Goal: Task Accomplishment & Management: Manage account settings

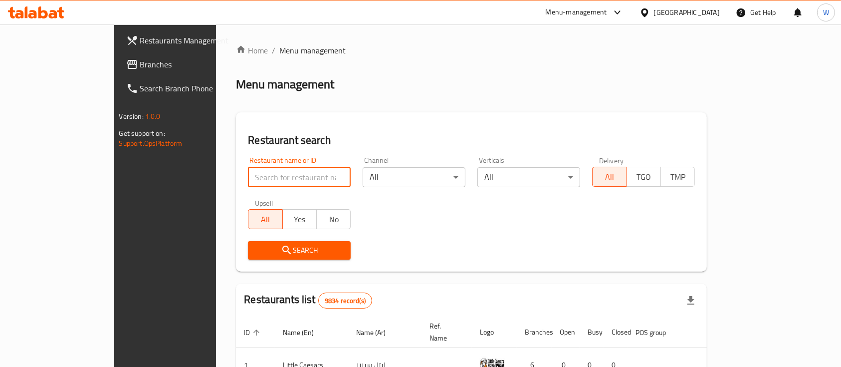
click at [248, 180] on input "search" at bounding box center [299, 177] width 103 height 20
click at [256, 182] on input "search" at bounding box center [299, 177] width 103 height 20
type input "ش"
type input "atay"
click button "Search" at bounding box center [299, 250] width 103 height 18
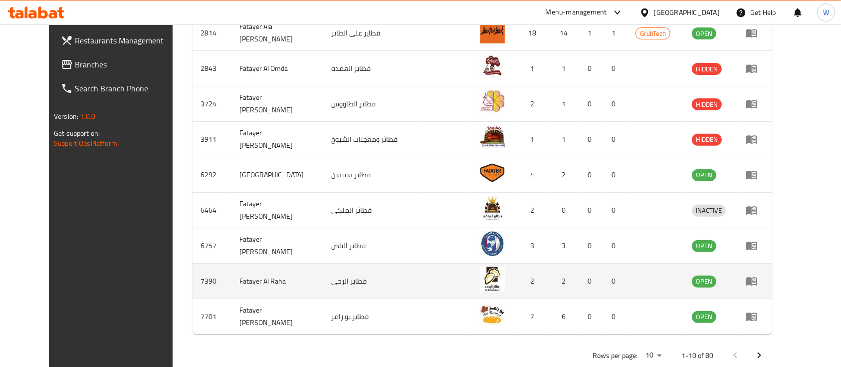
scroll to position [373, 0]
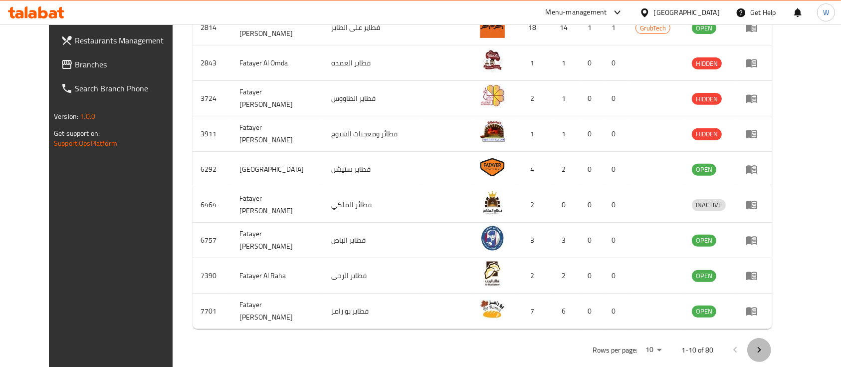
click at [766, 344] on icon "Next page" at bounding box center [760, 350] width 12 height 12
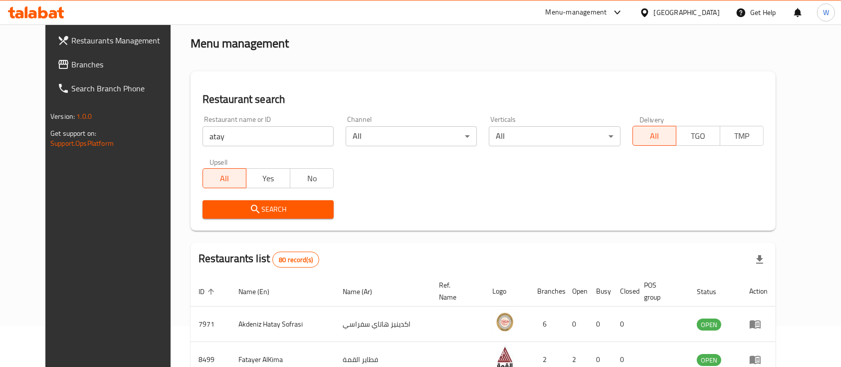
scroll to position [0, 0]
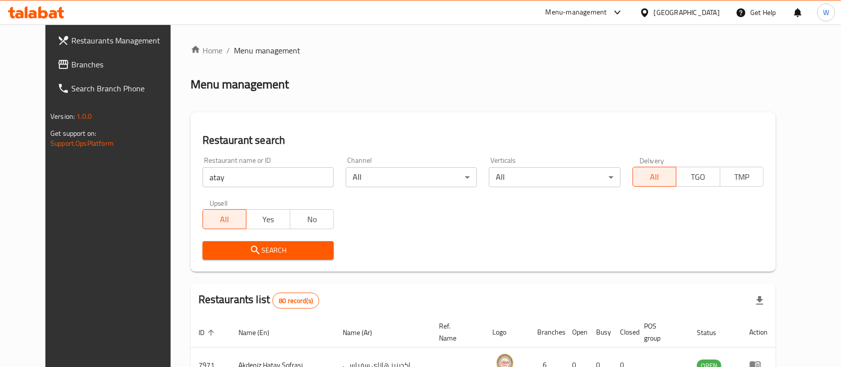
click at [311, 181] on input "atay" at bounding box center [268, 177] width 131 height 20
click at [310, 178] on input "atay" at bounding box center [268, 177] width 131 height 20
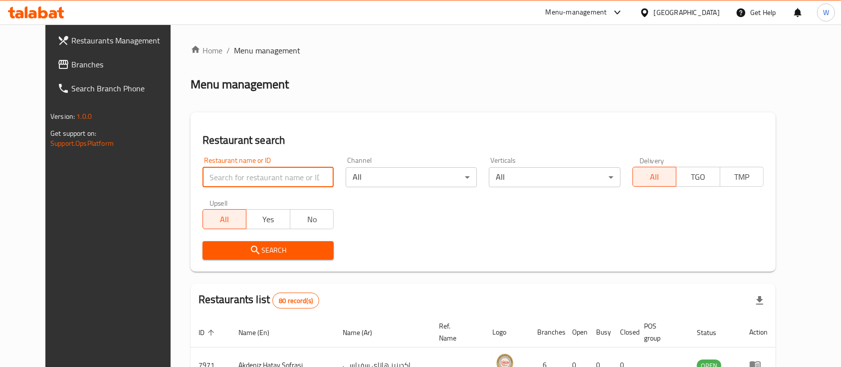
click at [288, 178] on input "search" at bounding box center [268, 177] width 131 height 20
type input "ص"
type input "waever"
click button "Search" at bounding box center [268, 250] width 131 height 18
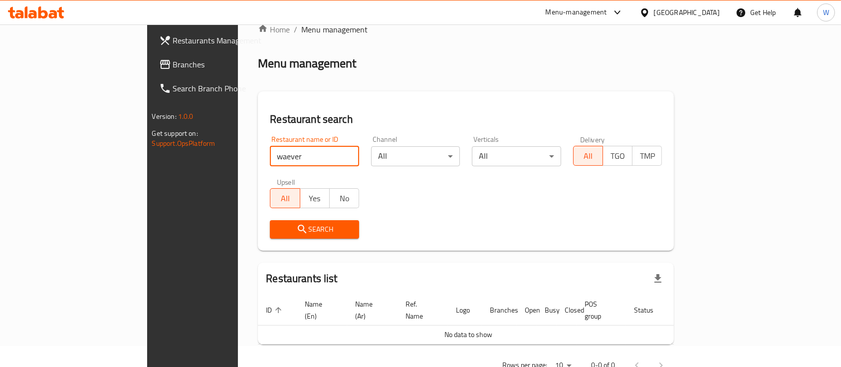
scroll to position [40, 0]
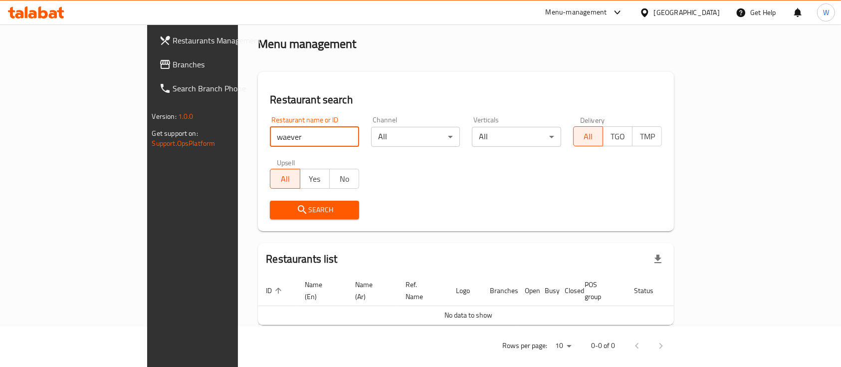
drag, startPoint x: 217, startPoint y: 139, endPoint x: 55, endPoint y: 85, distance: 170.0
click at [147, 135] on div "Restaurants Management Branches Search Branch Phone Version: 1.0.0 Get support …" at bounding box center [421, 181] width 548 height 395
type input "wa"
click at [308, 136] on input "wa" at bounding box center [314, 137] width 89 height 20
click at [305, 132] on input "search" at bounding box center [314, 137] width 89 height 20
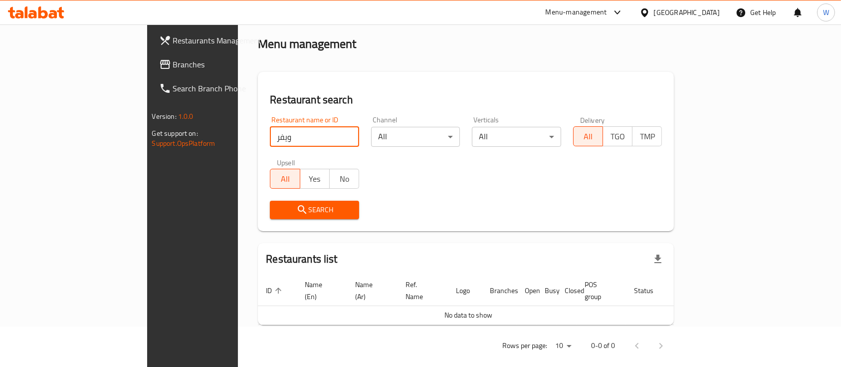
type input "ويفر"
click button "Search" at bounding box center [314, 210] width 89 height 18
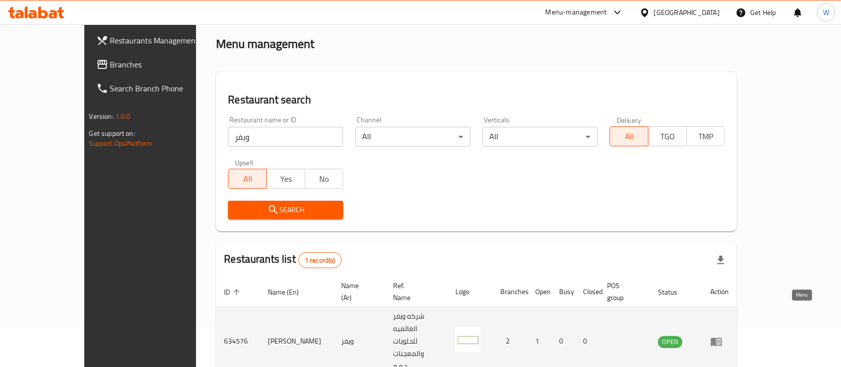
click at [729, 335] on link "enhanced table" at bounding box center [720, 341] width 18 height 12
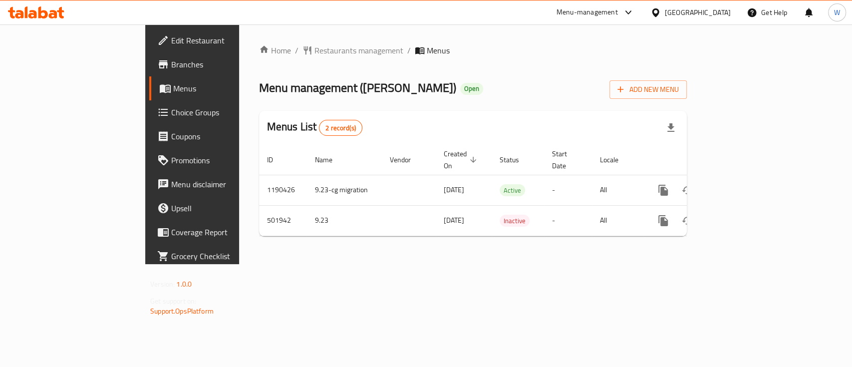
click at [549, 103] on div "Home / Restaurants management / Menus Menu management ( [PERSON_NAME] ) Open Ad…" at bounding box center [473, 144] width 428 height 200
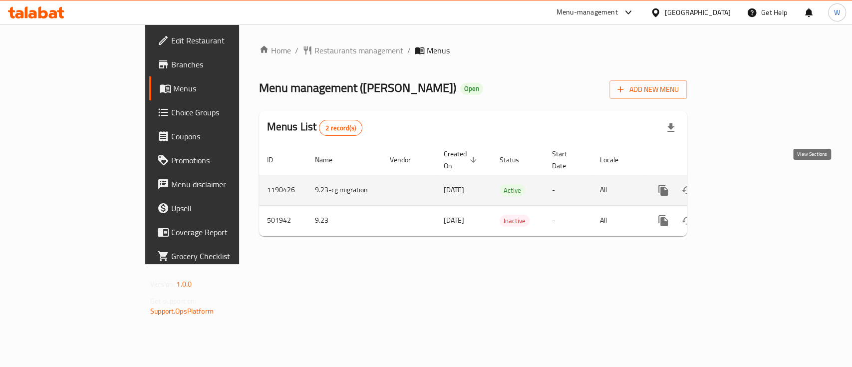
click at [740, 186] on icon "enhanced table" at bounding box center [735, 190] width 9 height 9
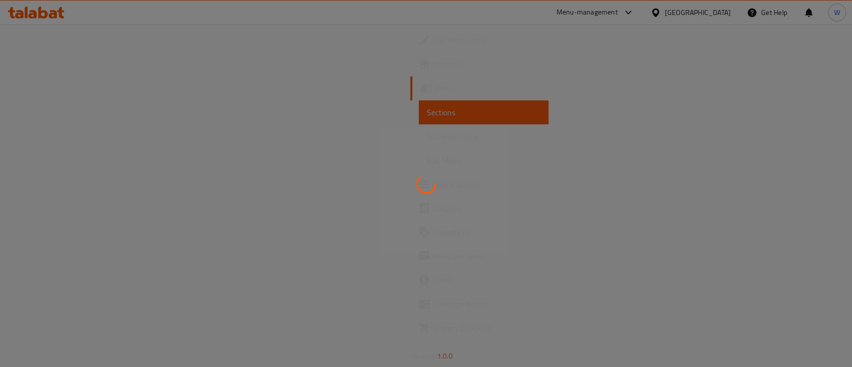
drag, startPoint x: 136, startPoint y: 95, endPoint x: 134, endPoint y: 168, distance: 72.9
click at [134, 168] on div at bounding box center [426, 183] width 852 height 367
click at [468, 15] on div at bounding box center [426, 183] width 852 height 367
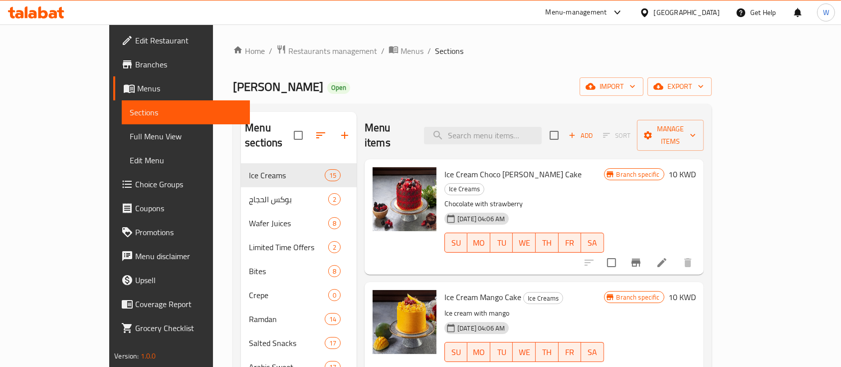
click at [507, 38] on div "Home / Restaurants management / Menus / Sections [PERSON_NAME] Open import expo…" at bounding box center [472, 277] width 519 height 506
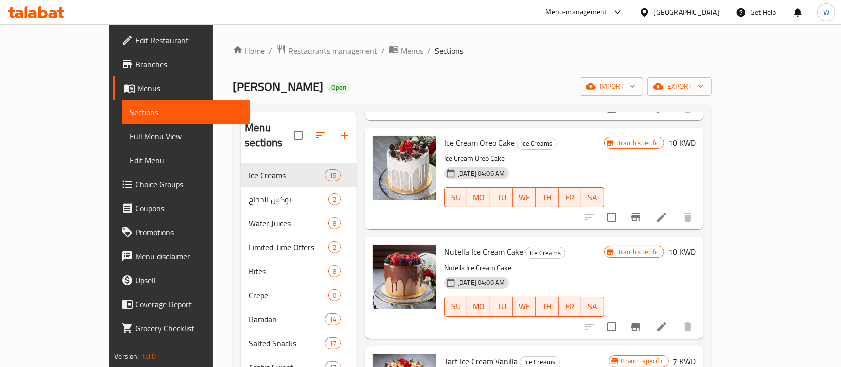
scroll to position [266, 0]
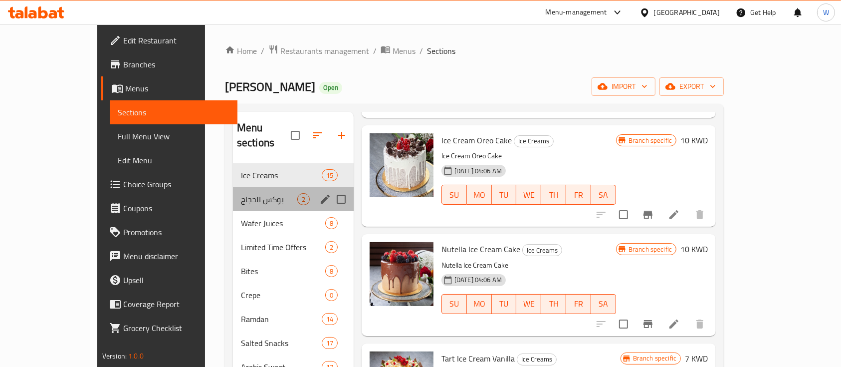
click at [233, 187] on div "بوكس الحجاج 2" at bounding box center [293, 199] width 121 height 24
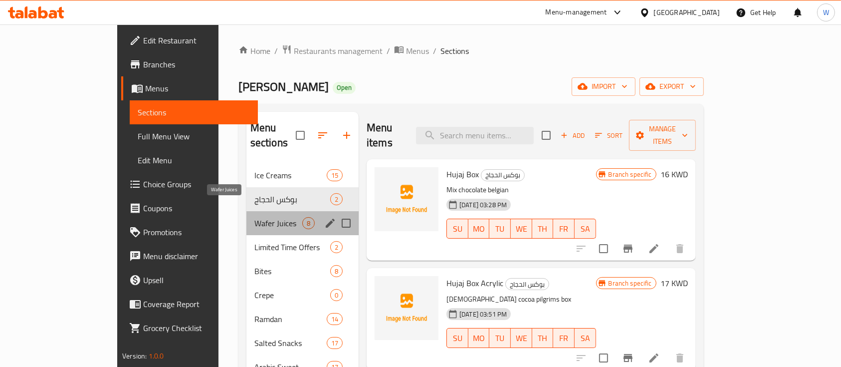
click at [255, 217] on span "Wafer Juices" at bounding box center [279, 223] width 48 height 12
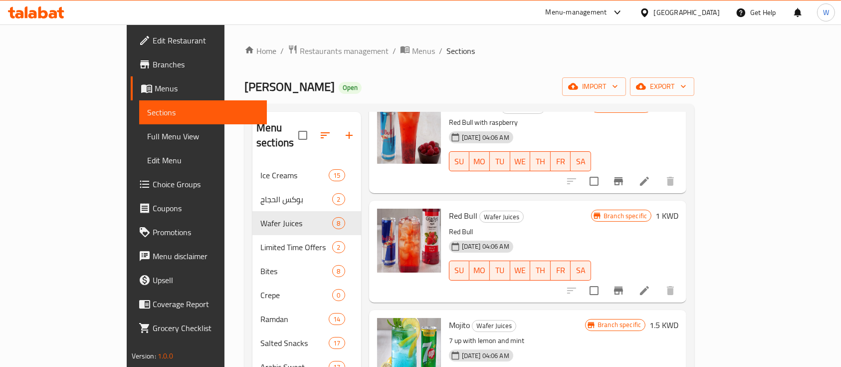
scroll to position [521, 0]
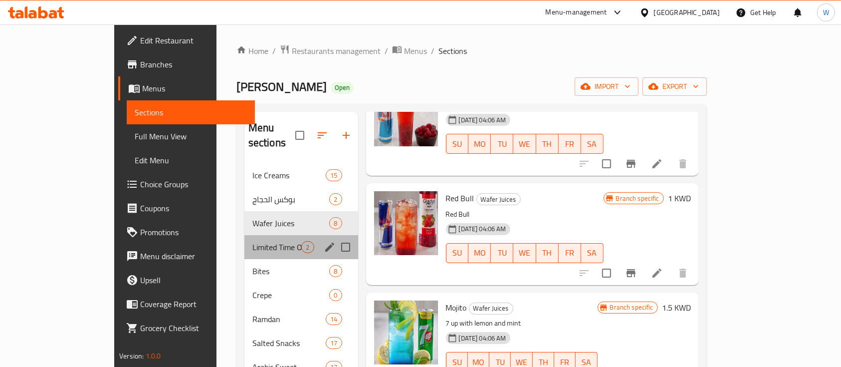
click at [245, 239] on div "Limited Time Offers 2" at bounding box center [302, 247] width 114 height 24
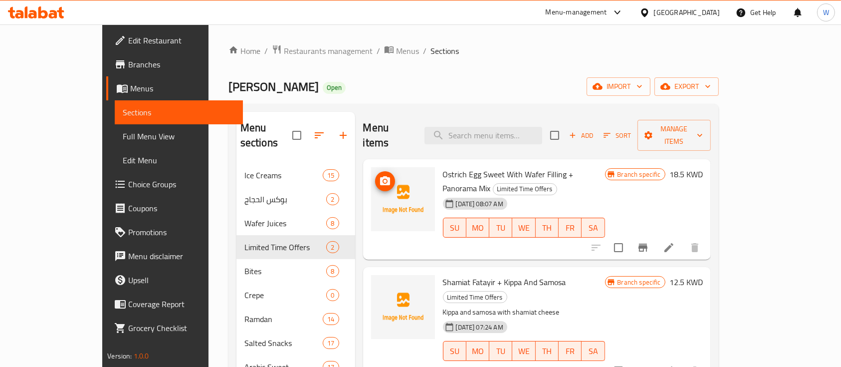
click at [373, 193] on img at bounding box center [403, 199] width 64 height 64
click at [674, 366] on icon at bounding box center [669, 370] width 9 height 9
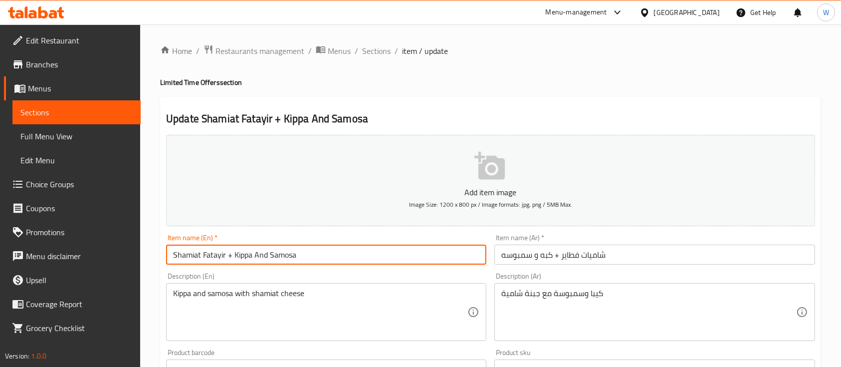
drag, startPoint x: 237, startPoint y: 258, endPoint x: 256, endPoint y: 254, distance: 18.8
click at [252, 257] on input "Shamiat Fatayir + Kippa And Samosa" at bounding box center [326, 255] width 320 height 20
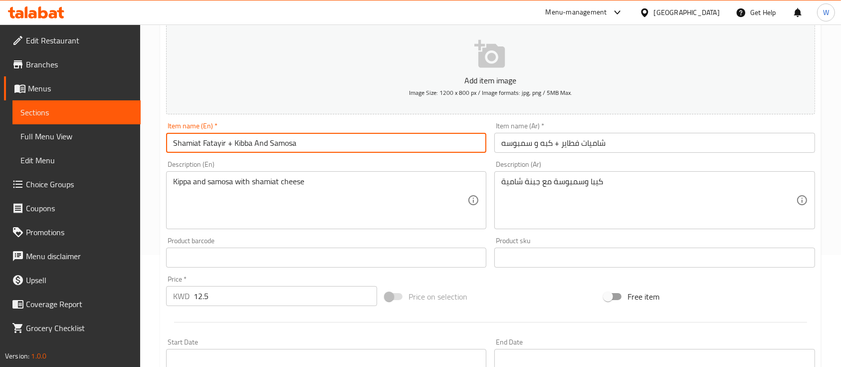
scroll to position [133, 0]
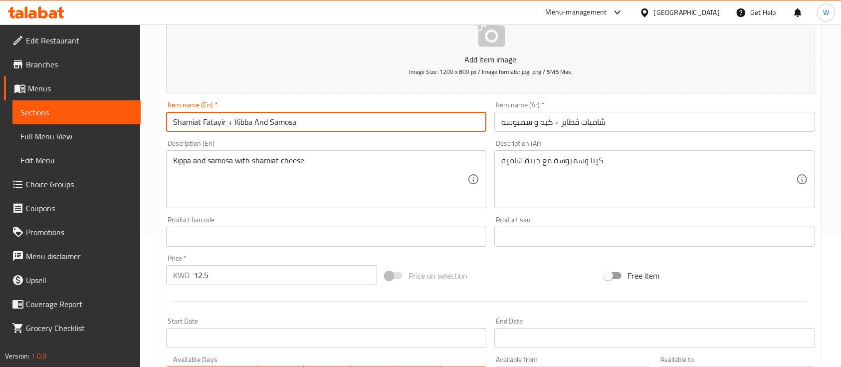
type input "Shamiat Fatayir + Kibba And Samosa"
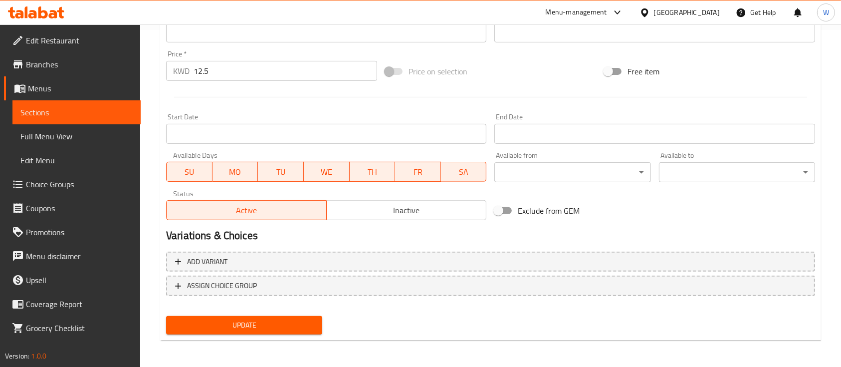
scroll to position [338, 0]
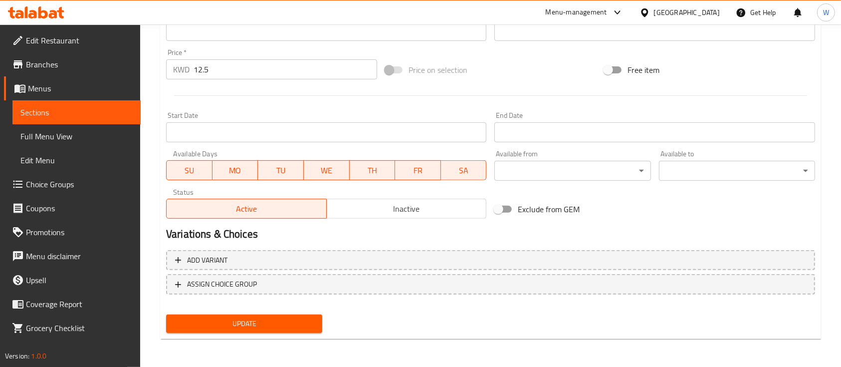
type textarea "Kibba and samosa with shamiat cheese"
click at [281, 331] on button "Update" at bounding box center [244, 323] width 156 height 18
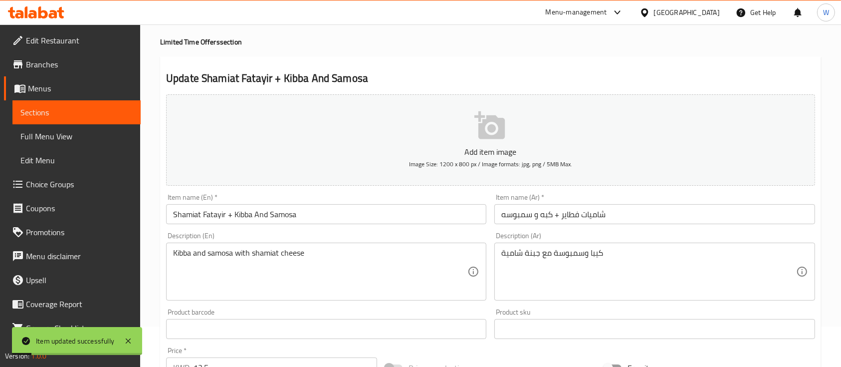
scroll to position [0, 0]
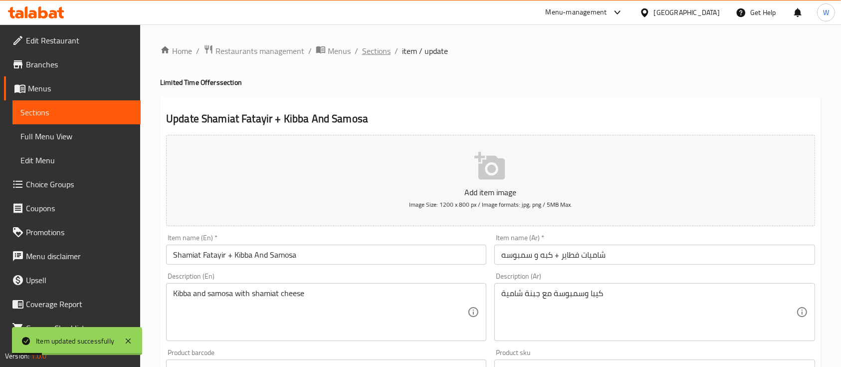
click at [375, 51] on span "Sections" at bounding box center [376, 51] width 28 height 12
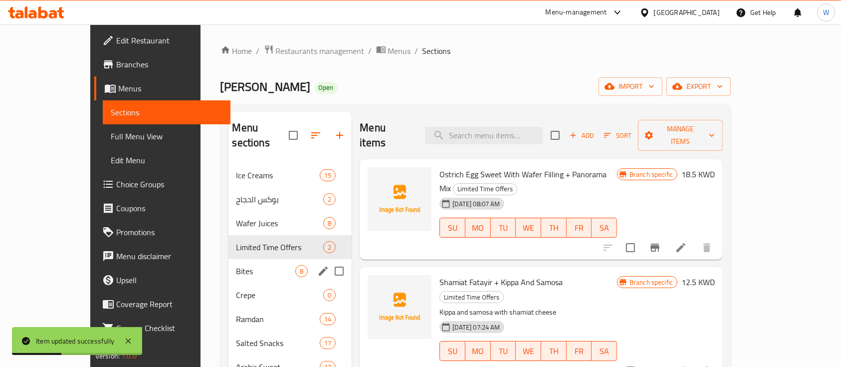
click at [229, 264] on div "Bites 8" at bounding box center [291, 271] width 124 height 24
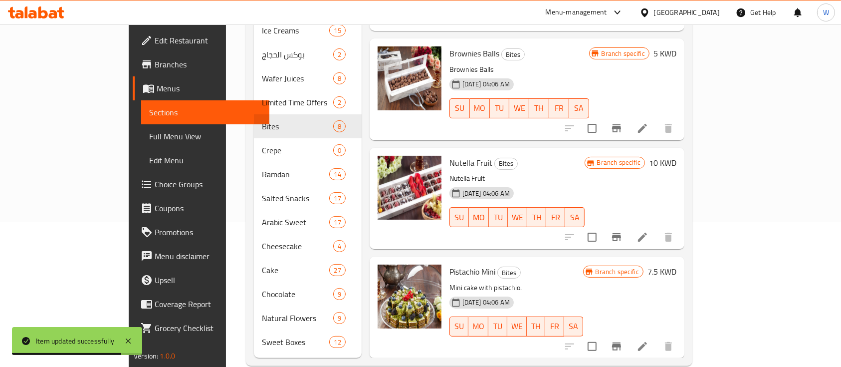
scroll to position [148, 0]
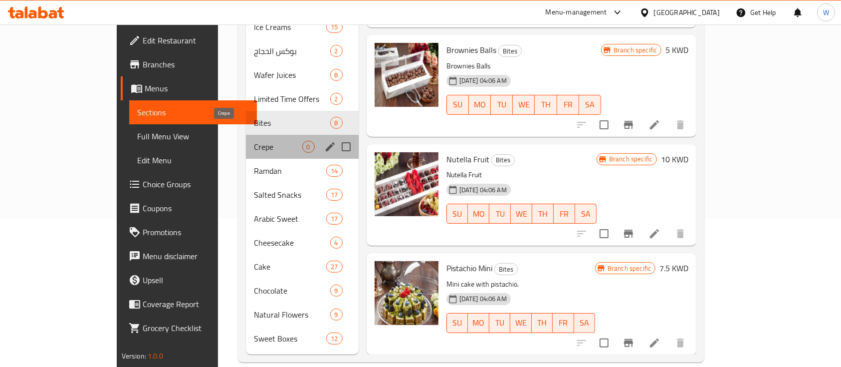
click at [260, 141] on span "Crepe" at bounding box center [278, 147] width 48 height 12
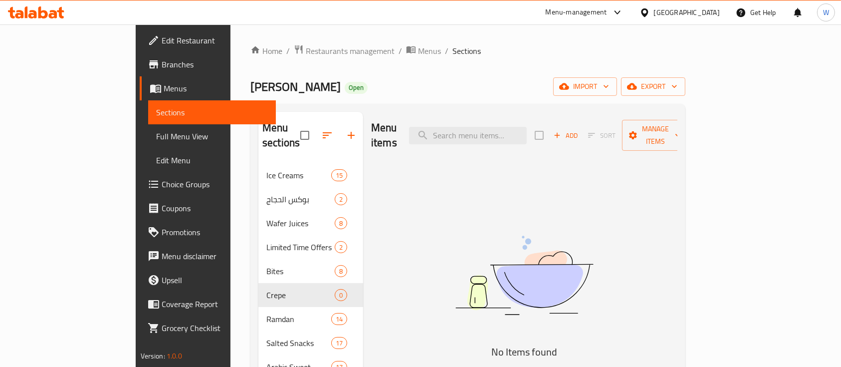
click at [644, 131] on div "Add Sort Manage items" at bounding box center [612, 135] width 154 height 31
drag, startPoint x: 645, startPoint y: 126, endPoint x: 536, endPoint y: 191, distance: 127.4
click at [646, 126] on div "Add Sort Manage items" at bounding box center [612, 135] width 154 height 31
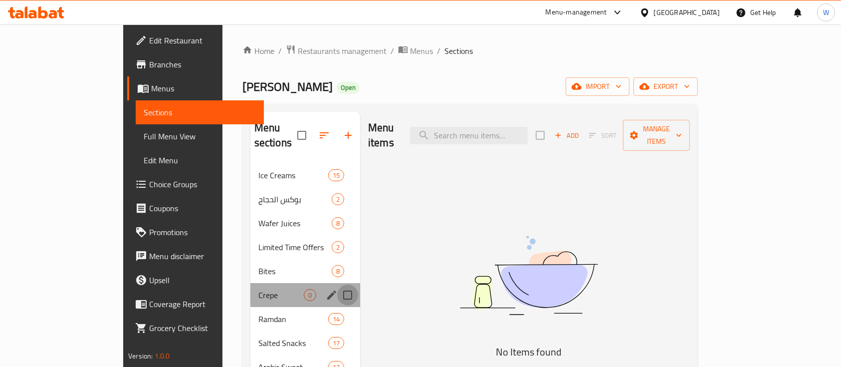
click at [337, 284] on input "Menu sections" at bounding box center [347, 294] width 21 height 21
checkbox input "true"
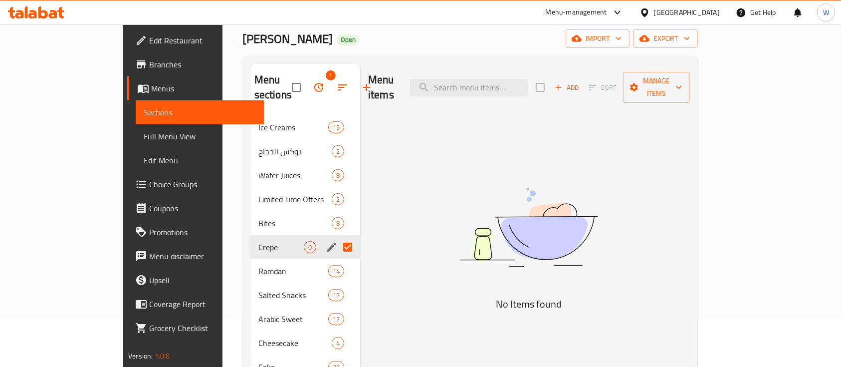
scroll to position [66, 0]
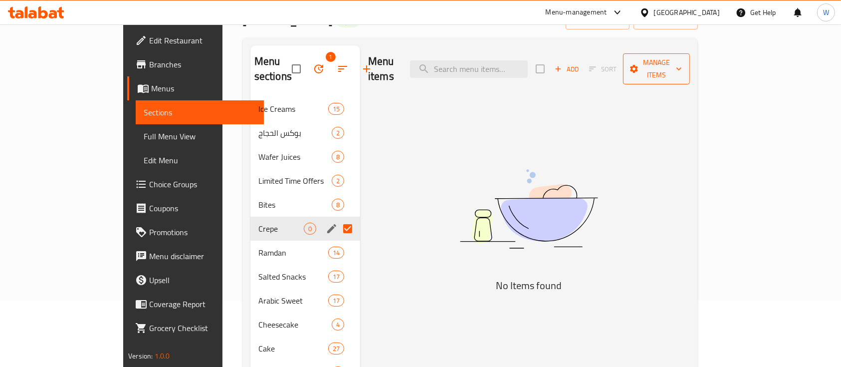
click at [682, 64] on span "Manage items" at bounding box center [656, 68] width 51 height 25
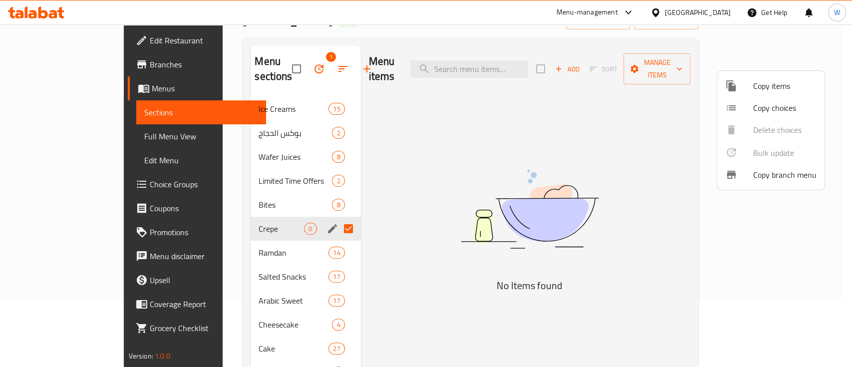
click at [474, 111] on div at bounding box center [426, 183] width 852 height 367
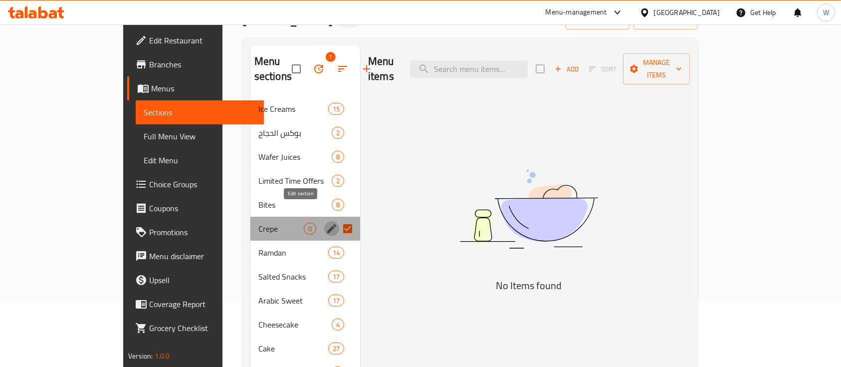
click at [326, 223] on icon "edit" at bounding box center [332, 229] width 12 height 12
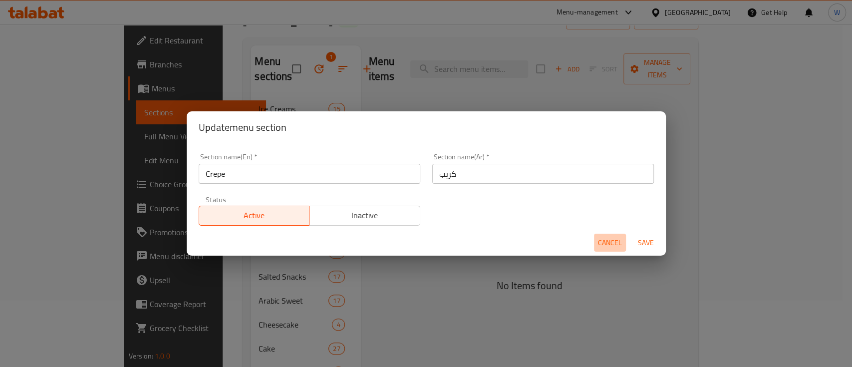
click at [612, 238] on span "Cancel" at bounding box center [610, 243] width 24 height 12
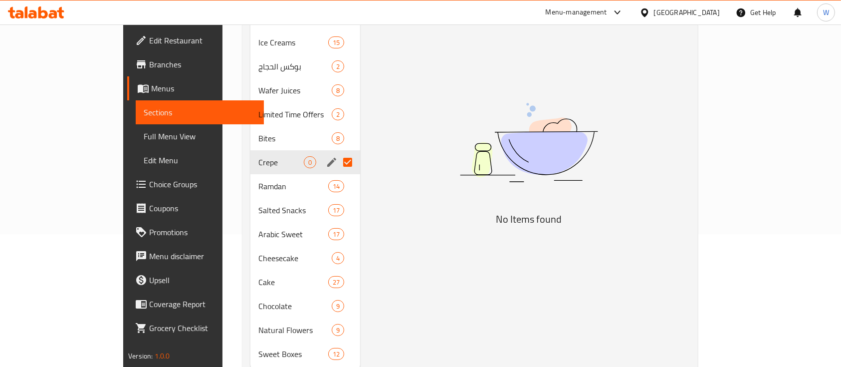
scroll to position [148, 0]
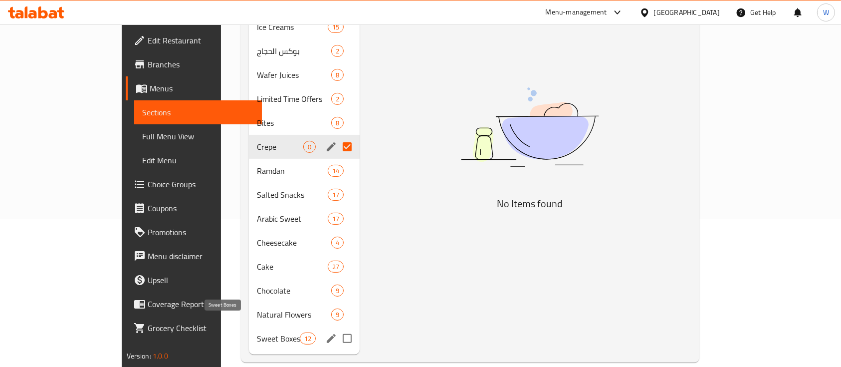
click at [257, 332] on span "Sweet Boxes" at bounding box center [278, 338] width 42 height 12
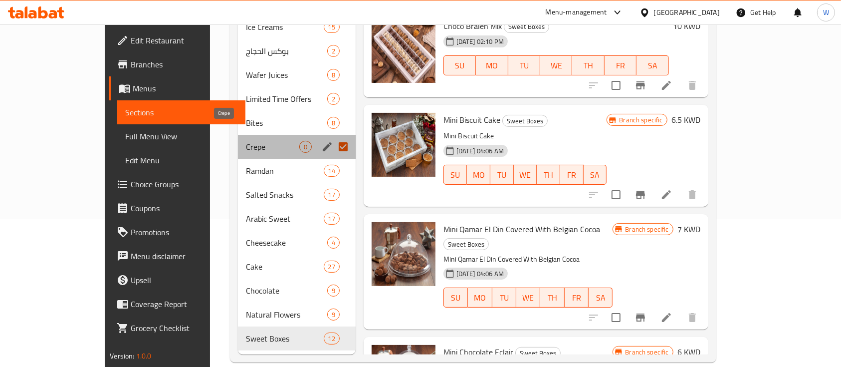
click at [251, 141] on span "Crepe" at bounding box center [272, 147] width 53 height 12
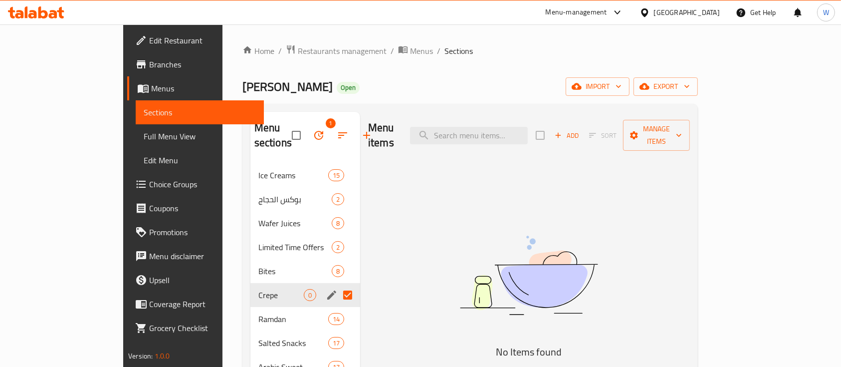
click at [255, 128] on h2 "Menu sections" at bounding box center [273, 135] width 37 height 30
click at [286, 125] on input "checkbox" at bounding box center [296, 135] width 21 height 21
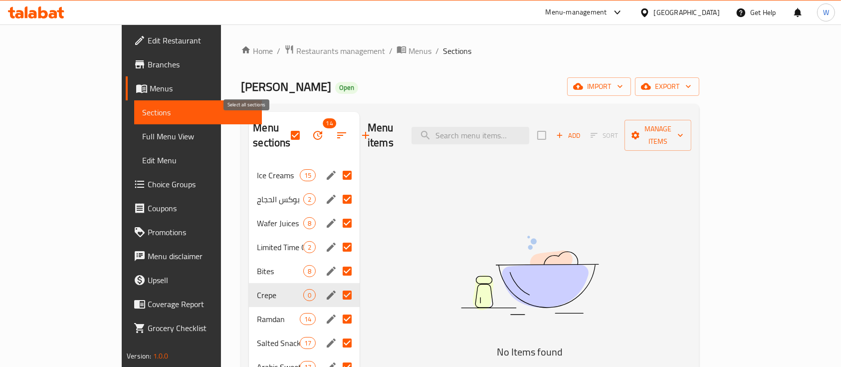
click at [285, 125] on input "checkbox" at bounding box center [295, 135] width 21 height 21
checkbox input "false"
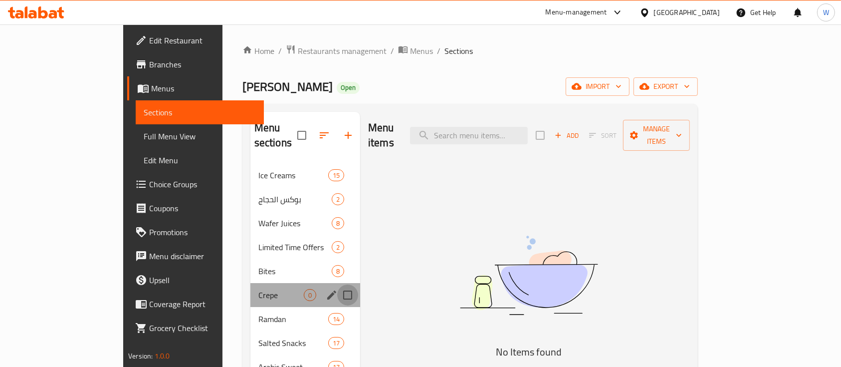
click at [337, 284] on input "Menu sections" at bounding box center [347, 294] width 21 height 21
checkbox input "true"
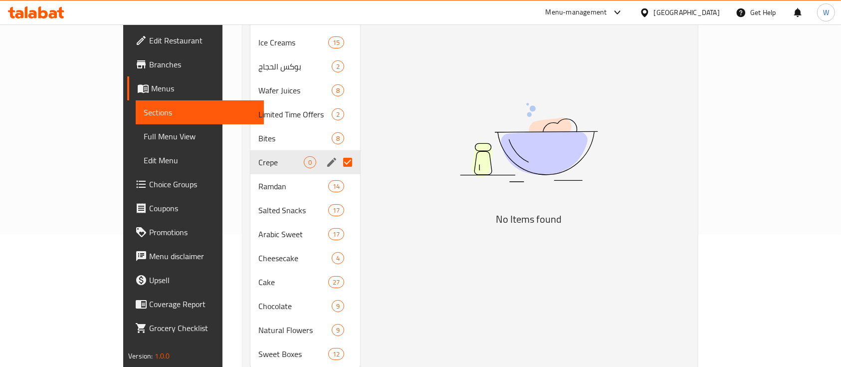
scroll to position [148, 0]
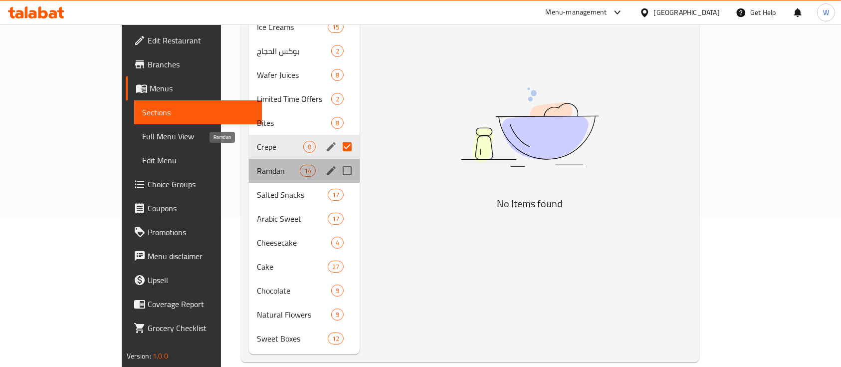
click at [257, 165] on span "Ramdan" at bounding box center [278, 171] width 42 height 12
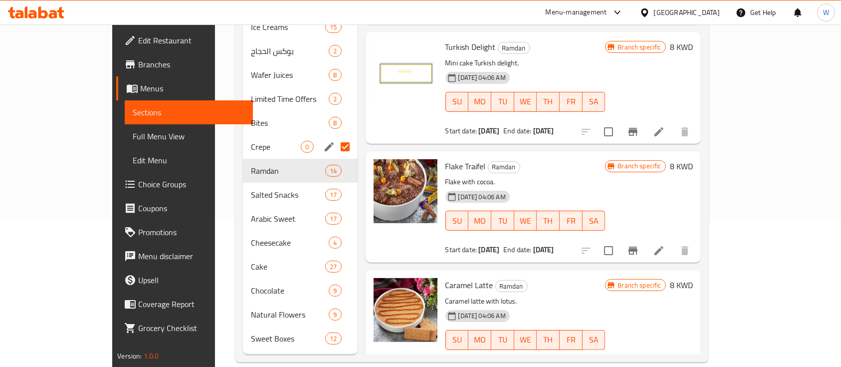
scroll to position [1275, 0]
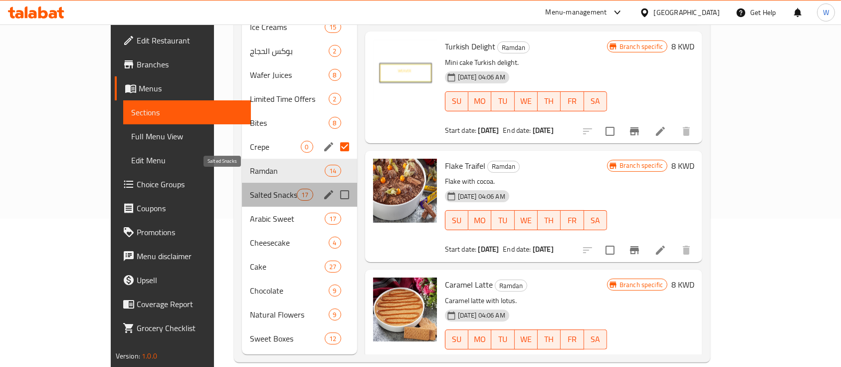
click at [250, 189] on span "Salted Snacks" at bounding box center [273, 195] width 47 height 12
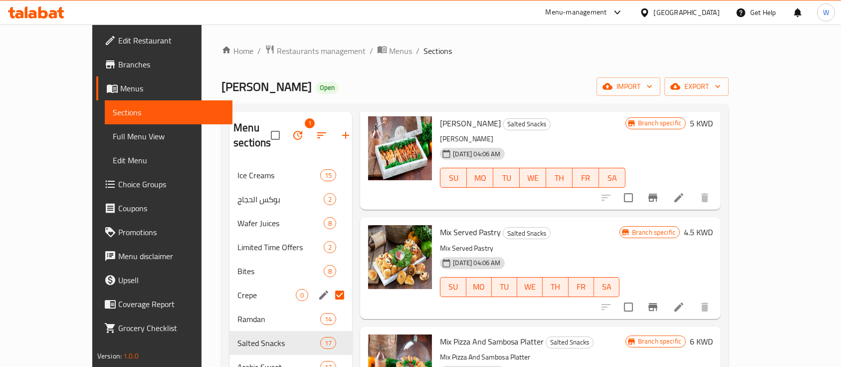
scroll to position [599, 0]
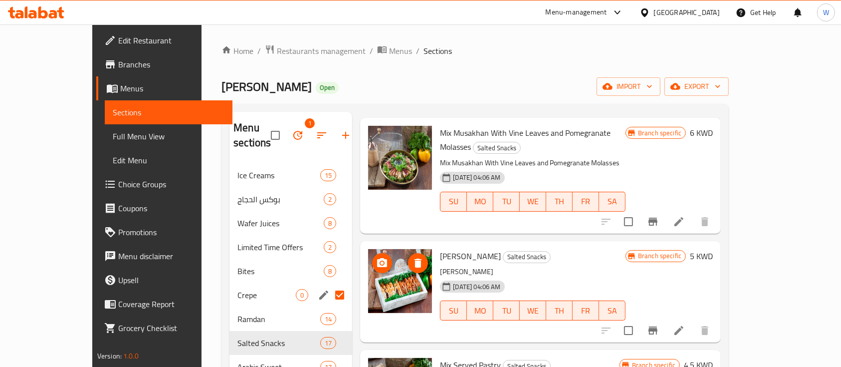
click at [387, 249] on img at bounding box center [400, 281] width 64 height 64
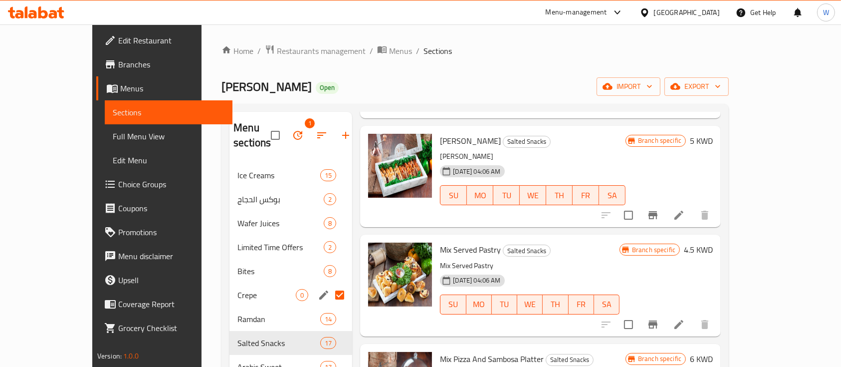
scroll to position [732, 0]
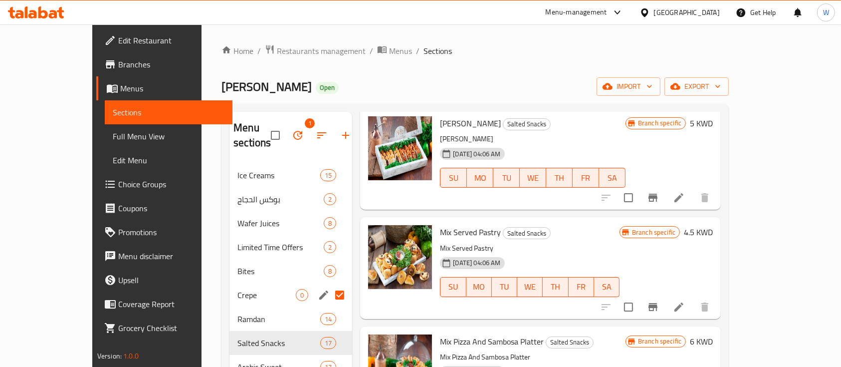
click at [609, 253] on div "[DATE] 04:06 AM SU MO TU WE TH FR SA" at bounding box center [530, 280] width 188 height 54
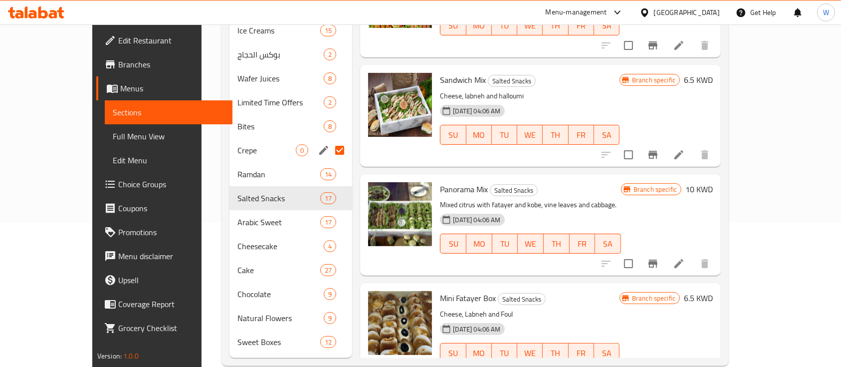
scroll to position [148, 0]
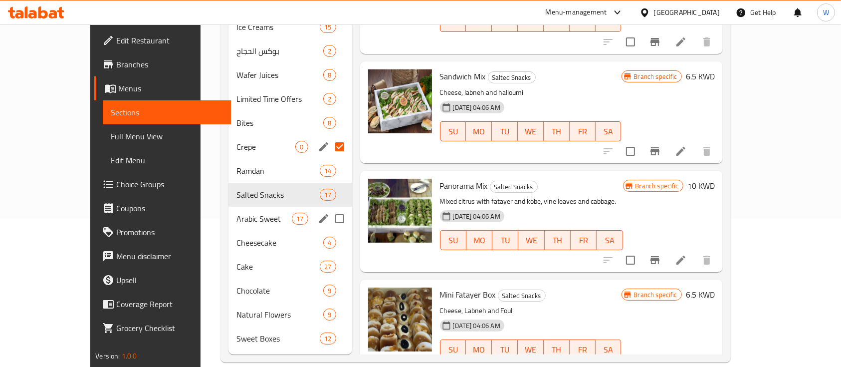
click at [239, 210] on div "Arabic Sweet 17" at bounding box center [291, 219] width 124 height 24
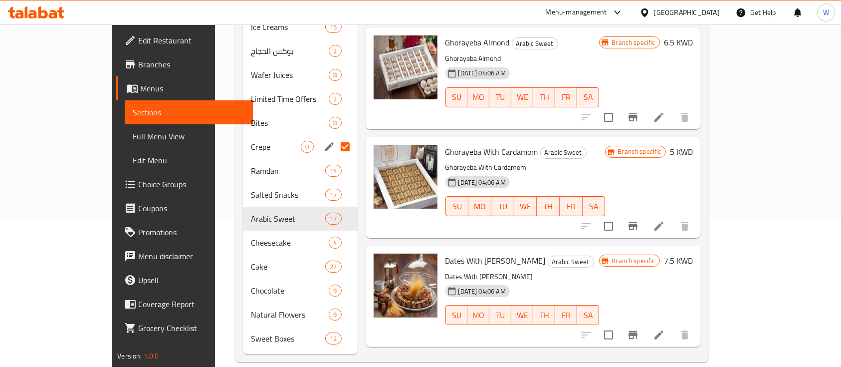
scroll to position [970, 0]
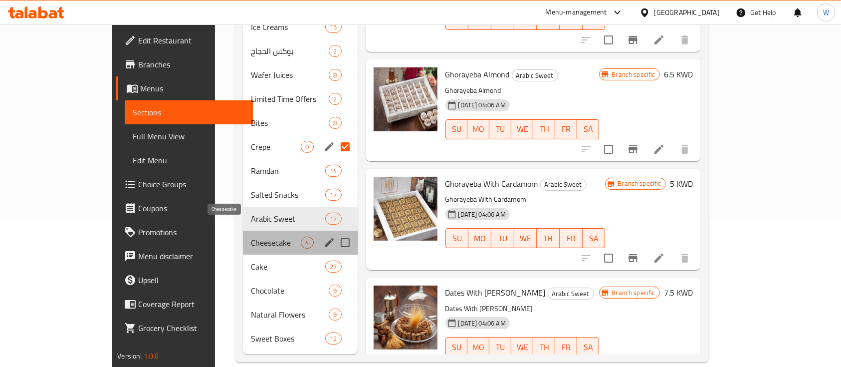
click at [251, 237] on span "Cheesecake" at bounding box center [276, 243] width 50 height 12
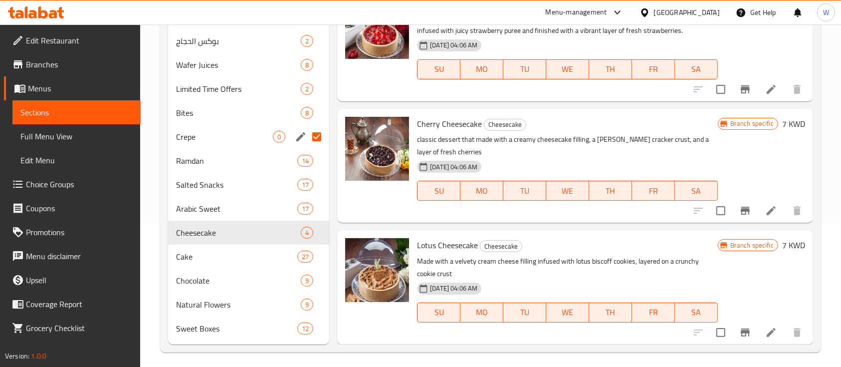
scroll to position [148, 0]
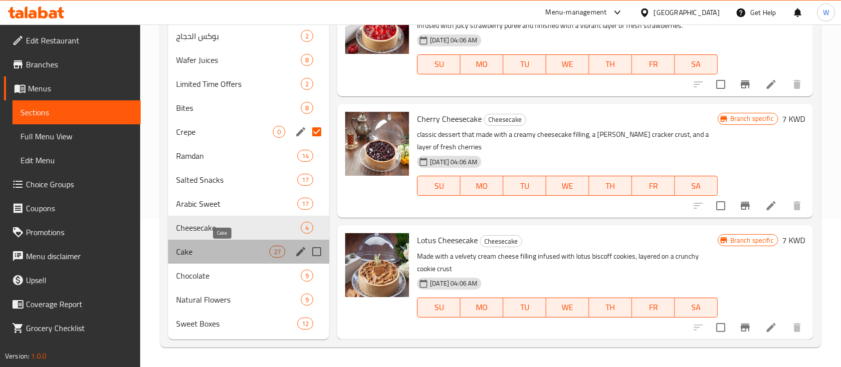
click at [215, 252] on span "Cake" at bounding box center [222, 252] width 93 height 12
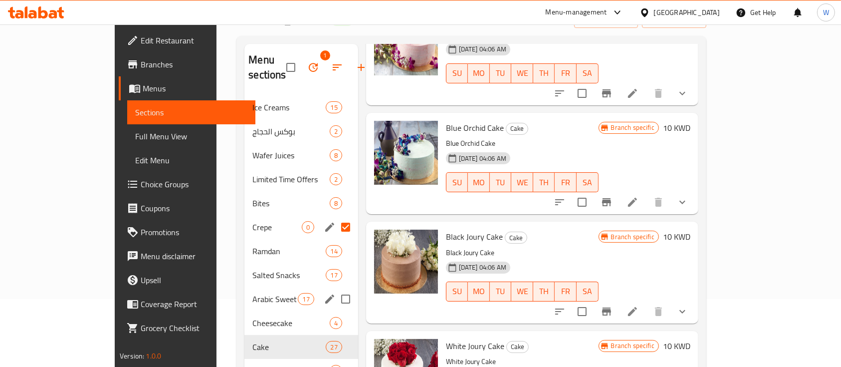
scroll to position [133, 0]
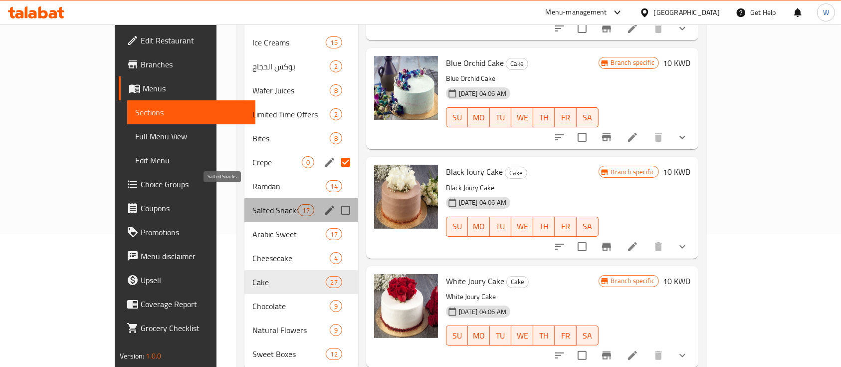
click at [253, 204] on span "Salted Snacks" at bounding box center [275, 210] width 45 height 12
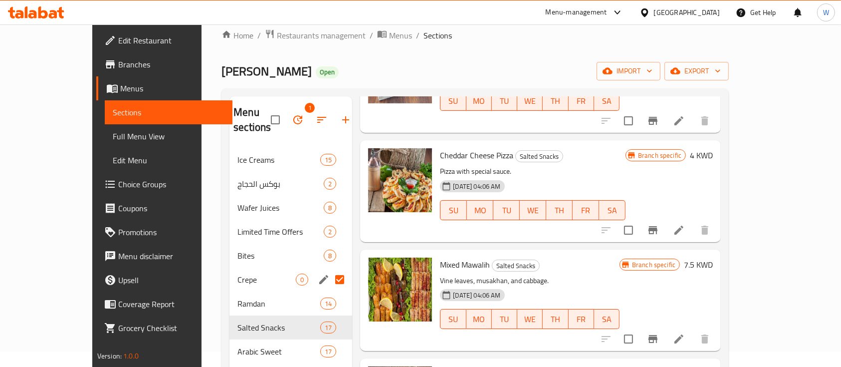
scroll to position [1502, 0]
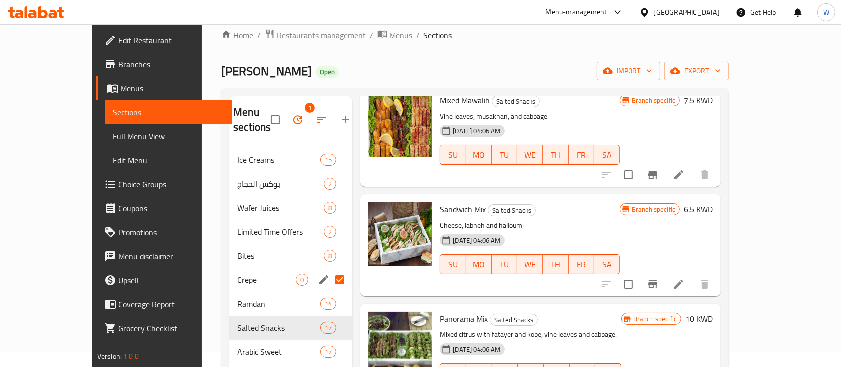
click at [494, 64] on div "[PERSON_NAME] Open import export" at bounding box center [476, 71] width 508 height 18
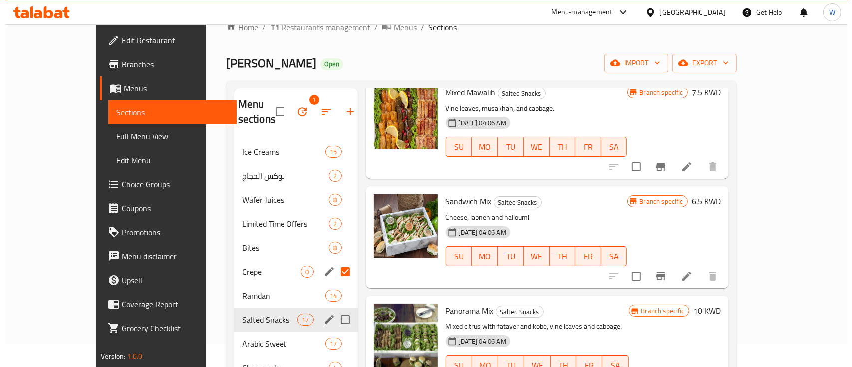
scroll to position [0, 0]
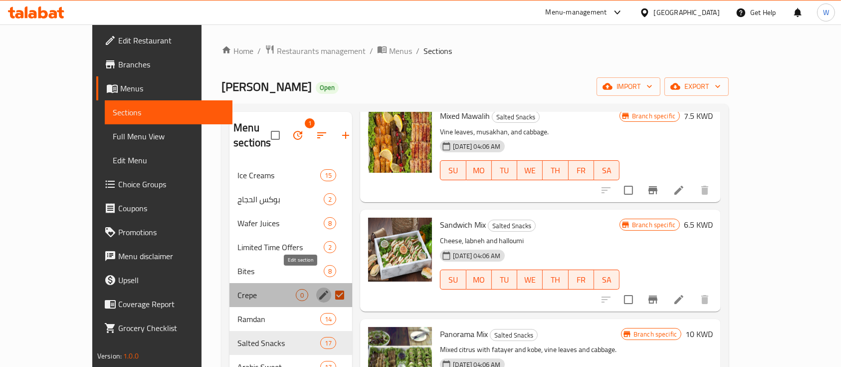
click at [318, 289] on icon "edit" at bounding box center [324, 295] width 12 height 12
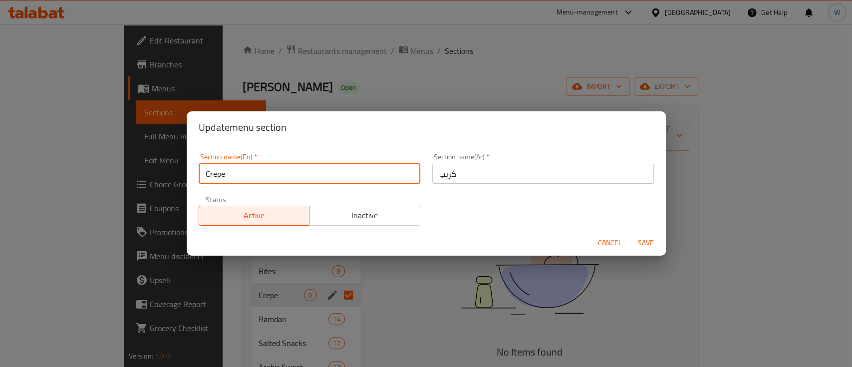
drag, startPoint x: 334, startPoint y: 179, endPoint x: 161, endPoint y: 177, distance: 173.2
click at [177, 176] on div "Update menu section Section name(En)   * Crepe Section name(En) * Section name(…" at bounding box center [426, 183] width 852 height 367
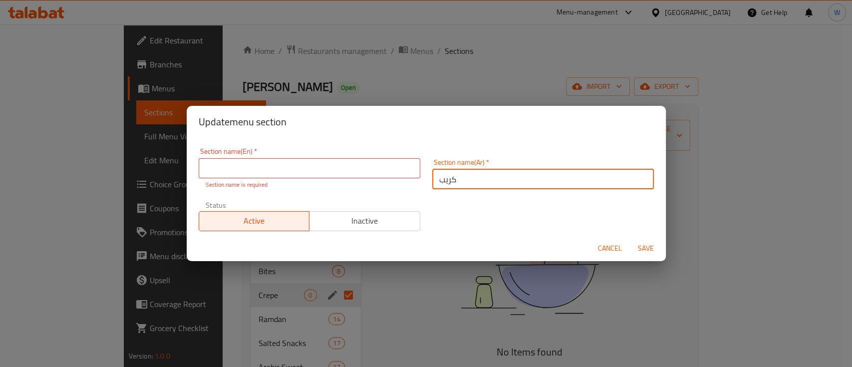
click at [503, 176] on input "كريب" at bounding box center [543, 179] width 222 height 20
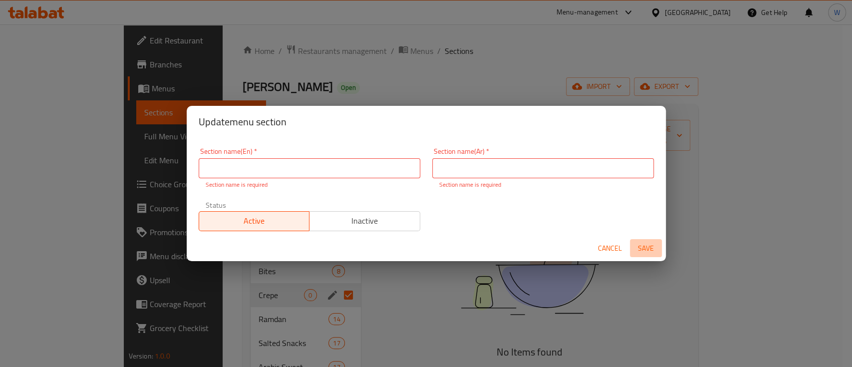
click at [647, 251] on span "Save" at bounding box center [646, 248] width 24 height 12
click at [613, 244] on span "Cancel" at bounding box center [610, 248] width 24 height 12
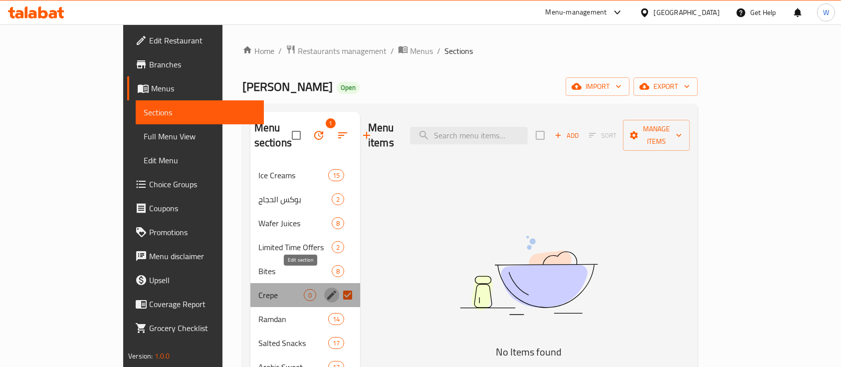
click at [326, 289] on icon "edit" at bounding box center [332, 295] width 12 height 12
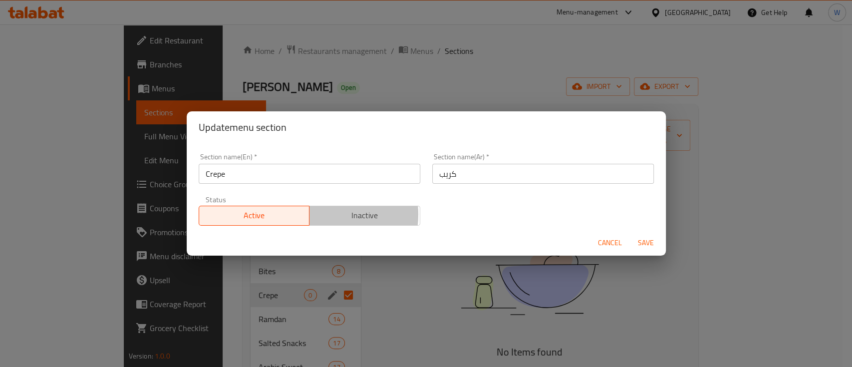
click at [324, 214] on span "Inactive" at bounding box center [364, 215] width 103 height 14
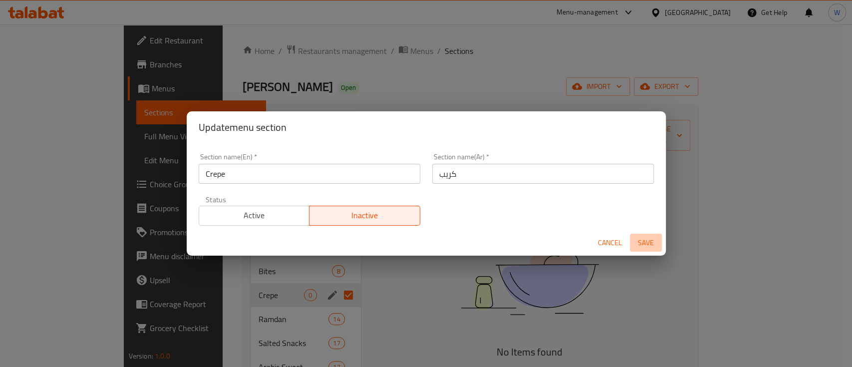
click at [647, 238] on span "Save" at bounding box center [646, 243] width 24 height 12
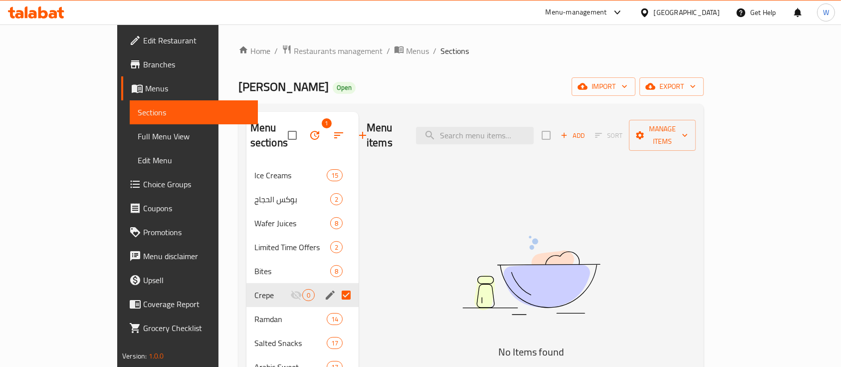
click at [489, 65] on div "Home / Restaurants management / Menus / Sections [PERSON_NAME] Open import expo…" at bounding box center [472, 277] width 466 height 466
click at [143, 64] on span "Branches" at bounding box center [196, 64] width 107 height 12
